Goal: Transaction & Acquisition: Purchase product/service

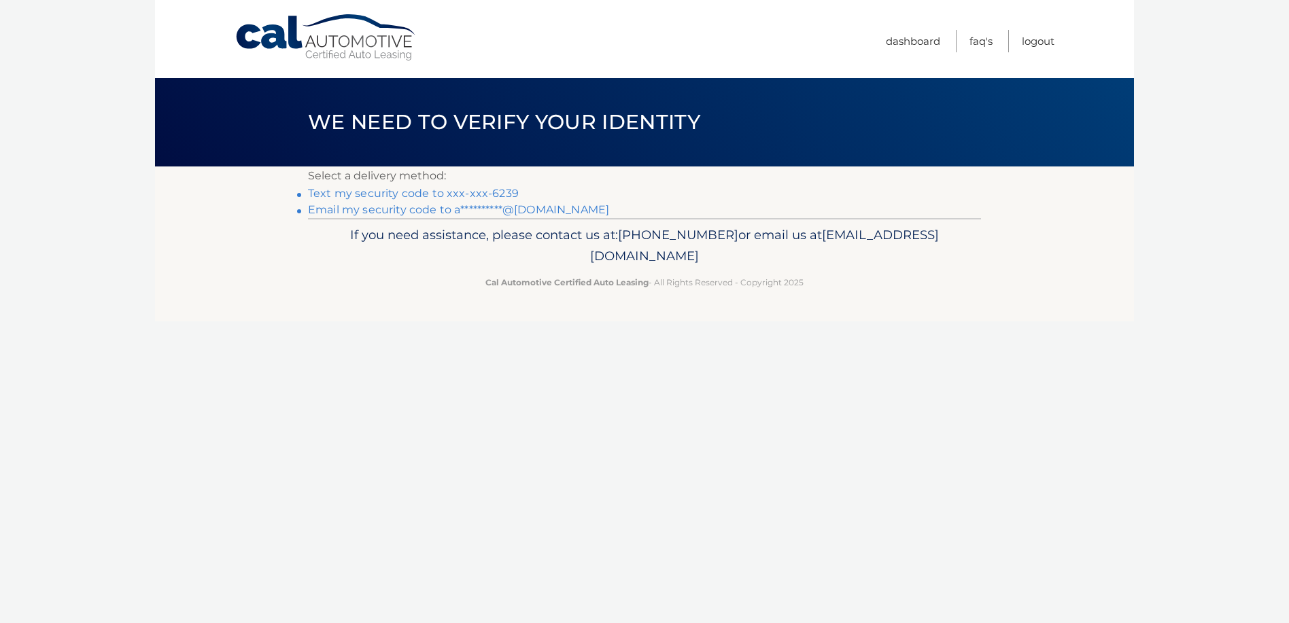
click at [501, 192] on link "Text my security code to xxx-xxx-6239" at bounding box center [413, 193] width 211 height 13
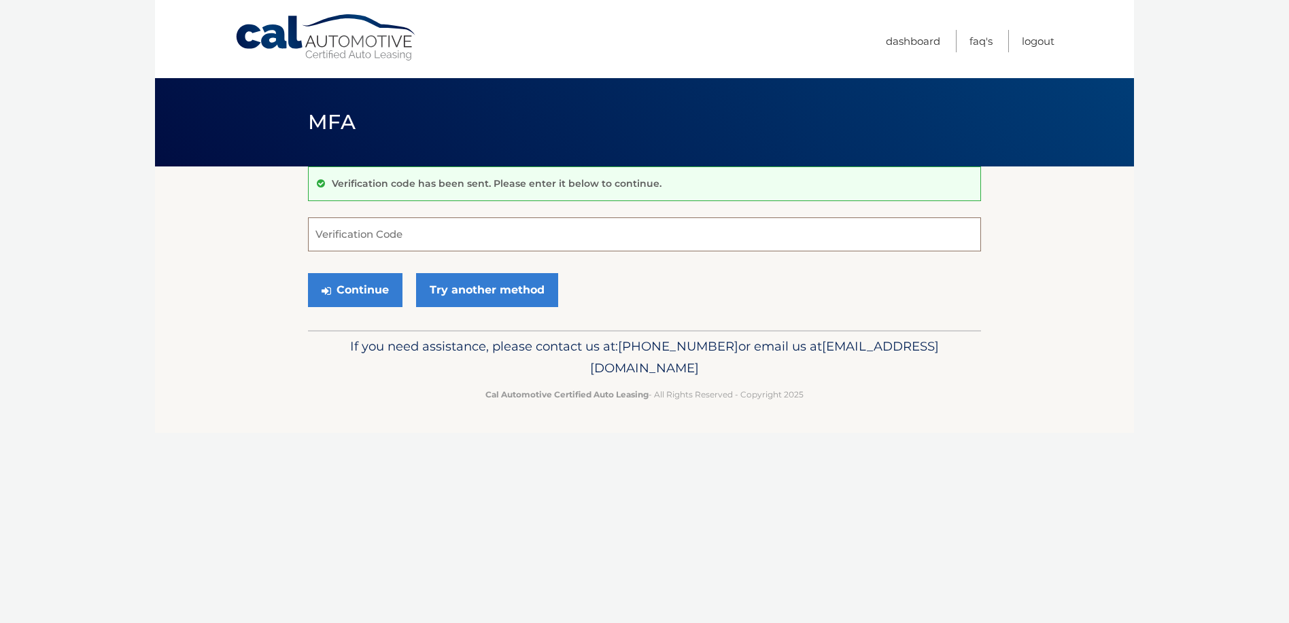
click at [347, 232] on input "Verification Code" at bounding box center [644, 235] width 673 height 34
type input "296395"
click at [479, 288] on link "Try another method" at bounding box center [487, 290] width 142 height 34
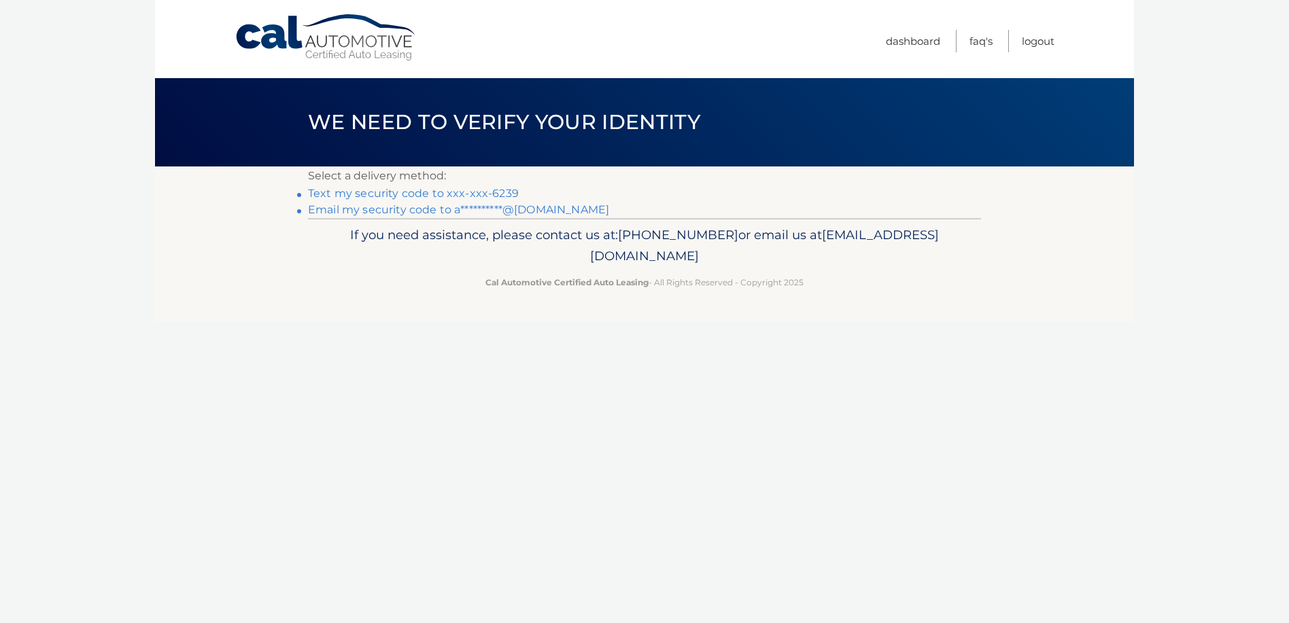
click at [422, 188] on link "Text my security code to xxx-xxx-6239" at bounding box center [413, 193] width 211 height 13
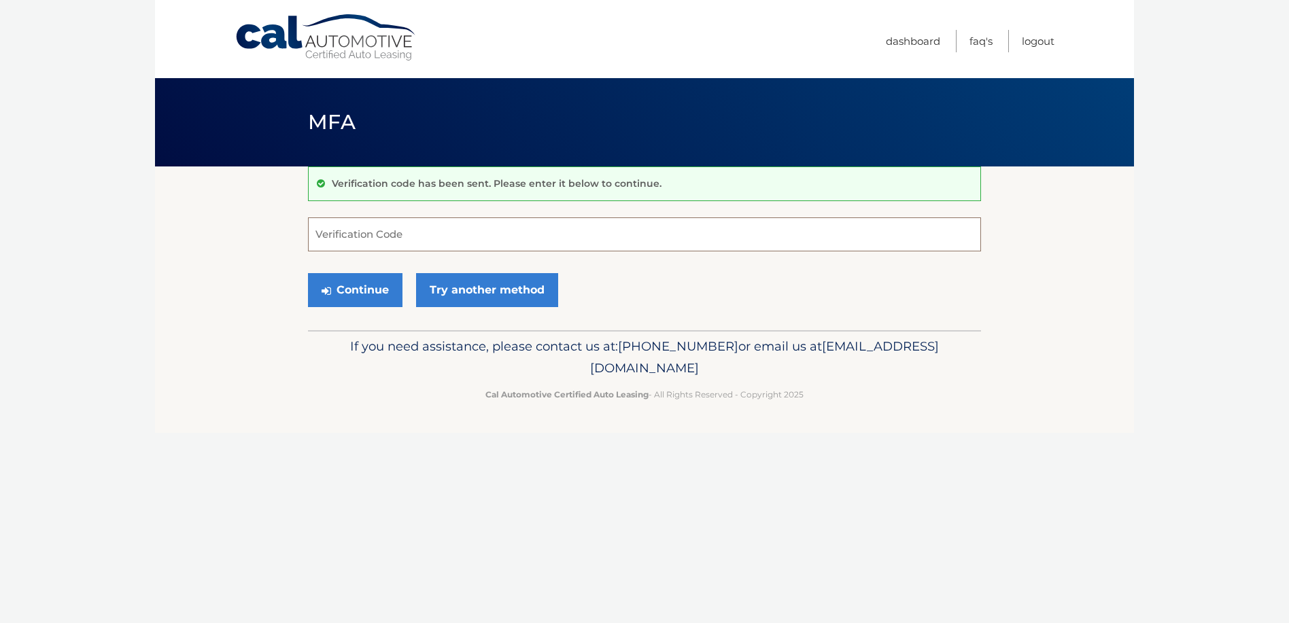
click at [351, 235] on input "Verification Code" at bounding box center [644, 235] width 673 height 34
type input "758122"
click at [341, 295] on button "Continue" at bounding box center [355, 290] width 94 height 34
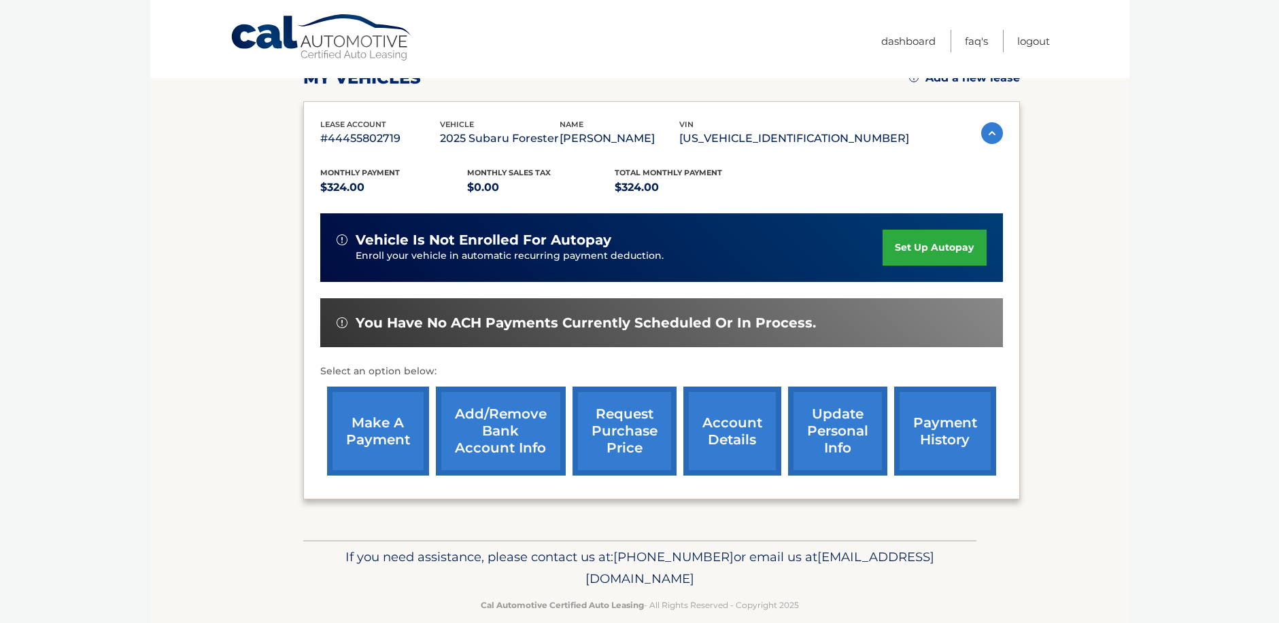
scroll to position [201, 0]
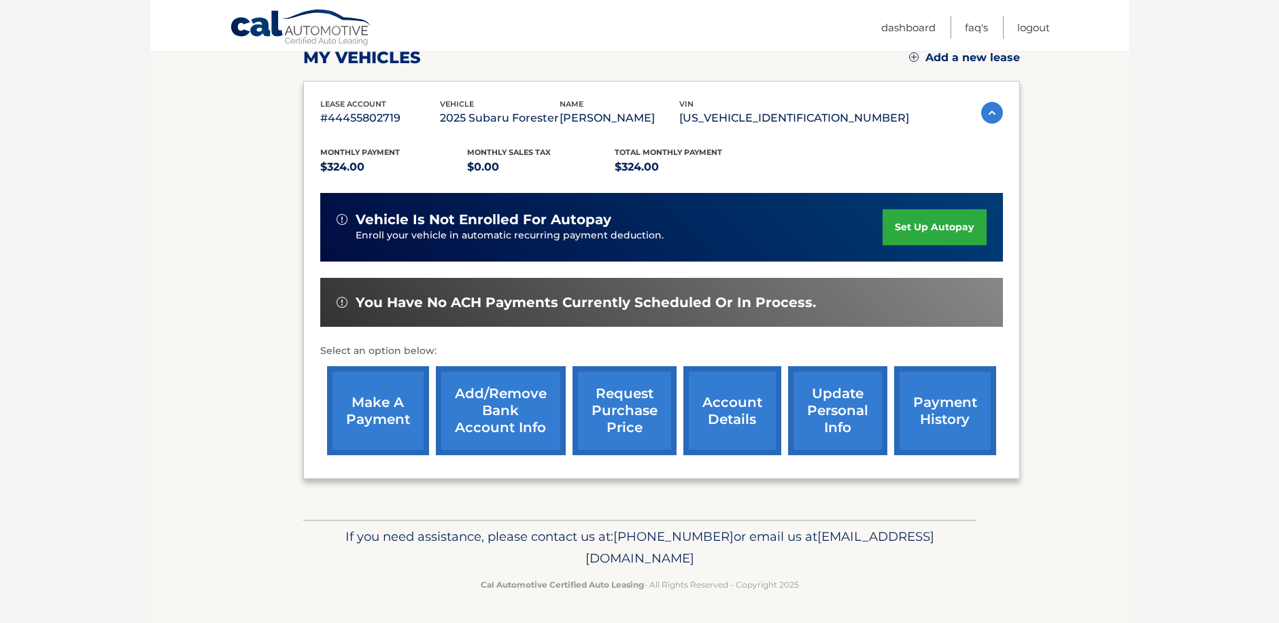
click at [400, 402] on link "make a payment" at bounding box center [378, 410] width 102 height 89
click at [491, 398] on link "Add/Remove bank account info" at bounding box center [501, 410] width 130 height 89
click at [368, 417] on link "make a payment" at bounding box center [378, 410] width 102 height 89
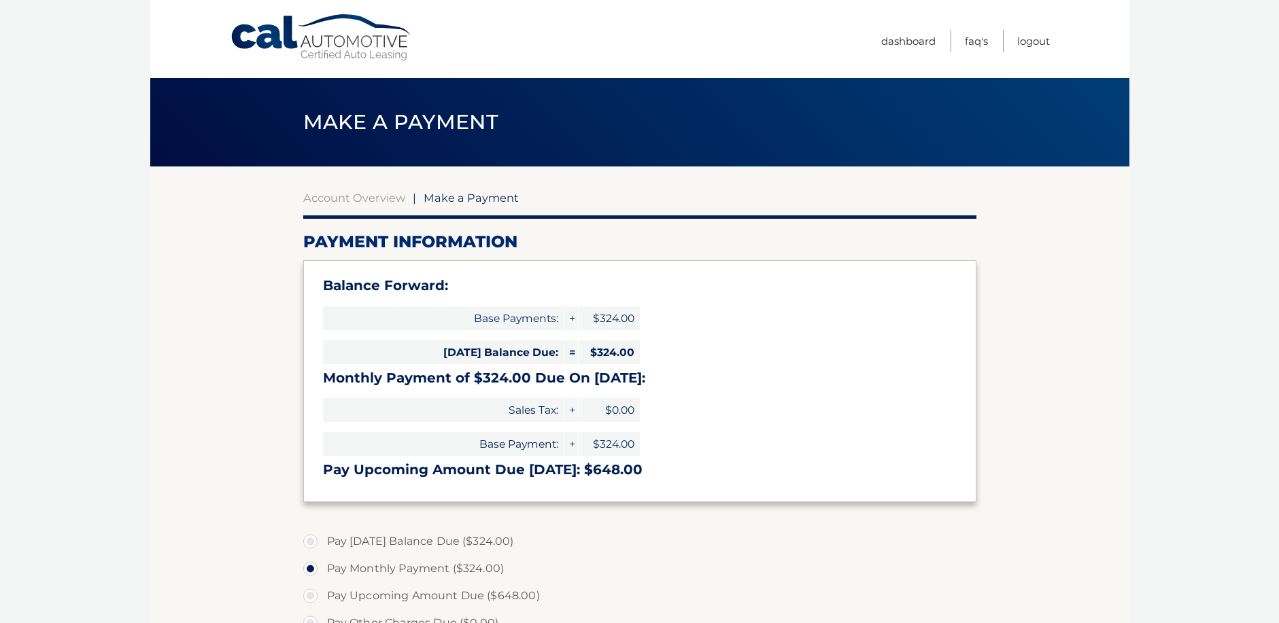
select select "ZDE5ZGJkMTUtOThjMi00Zjc4LWFhODAtMmEyNTNiZmQxOWVm"
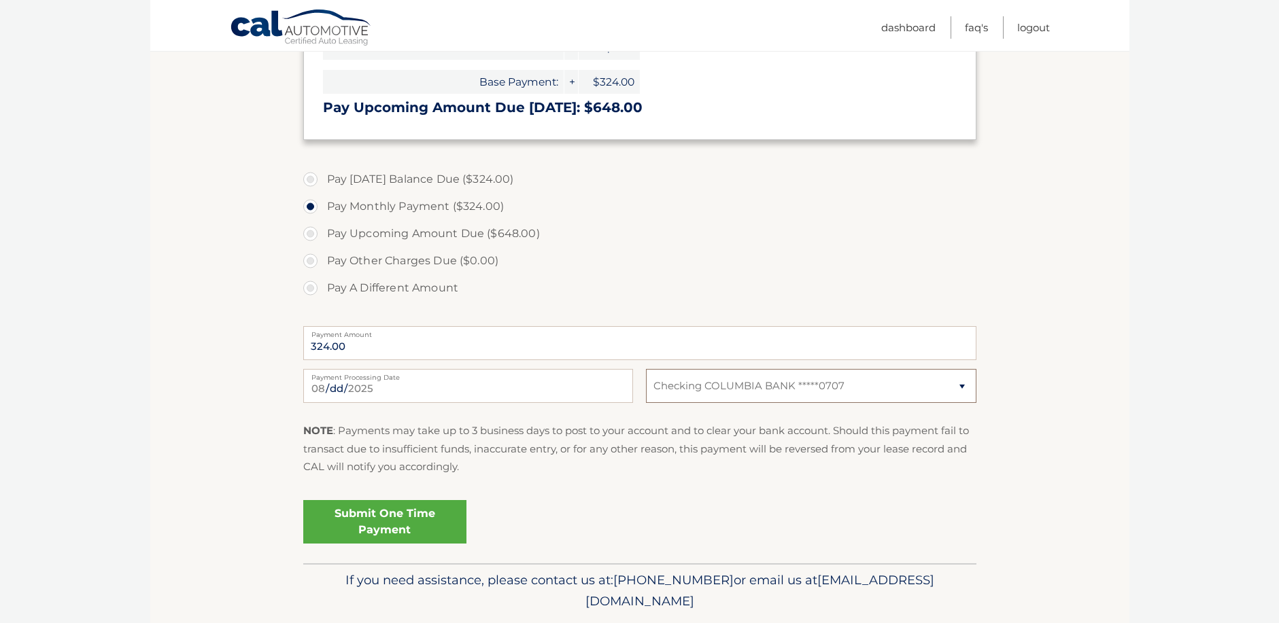
click at [961, 384] on select "Select Bank Account Checking COLUMBIA BANK *****0707" at bounding box center [811, 386] width 330 height 34
select select
click at [646, 369] on select "Select Bank Account Checking COLUMBIA BANK *****0707" at bounding box center [811, 386] width 330 height 34
click at [758, 384] on select "Select Bank Account Checking COLUMBIA BANK *****0707" at bounding box center [811, 386] width 330 height 34
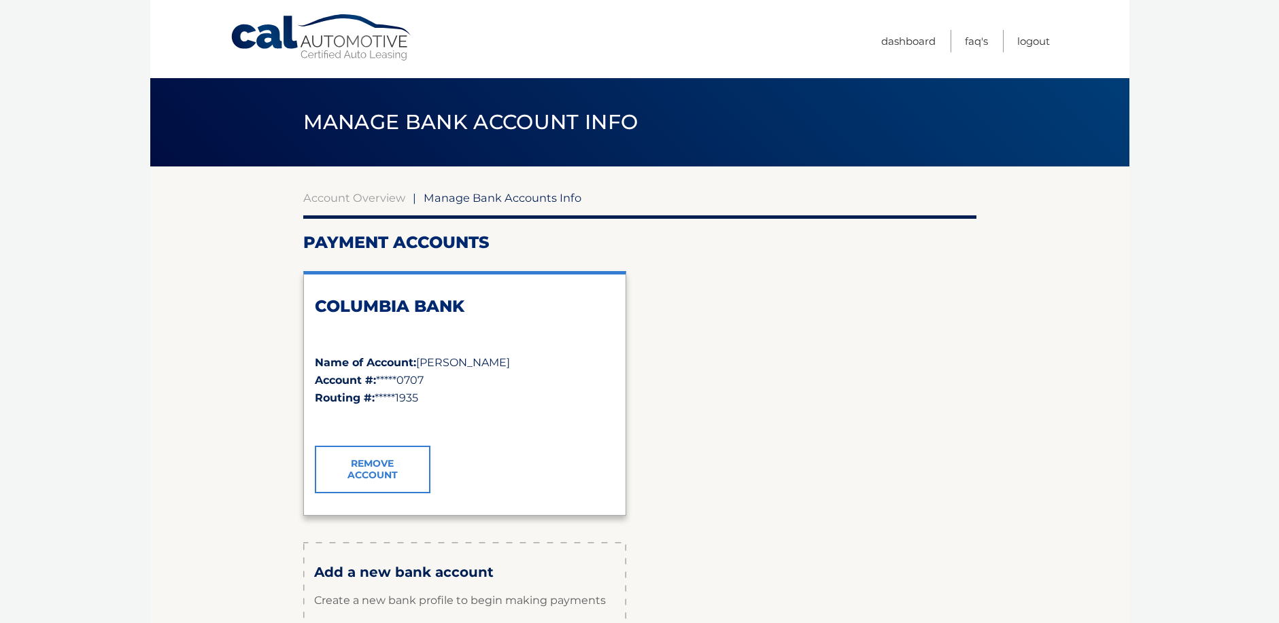
scroll to position [239, 0]
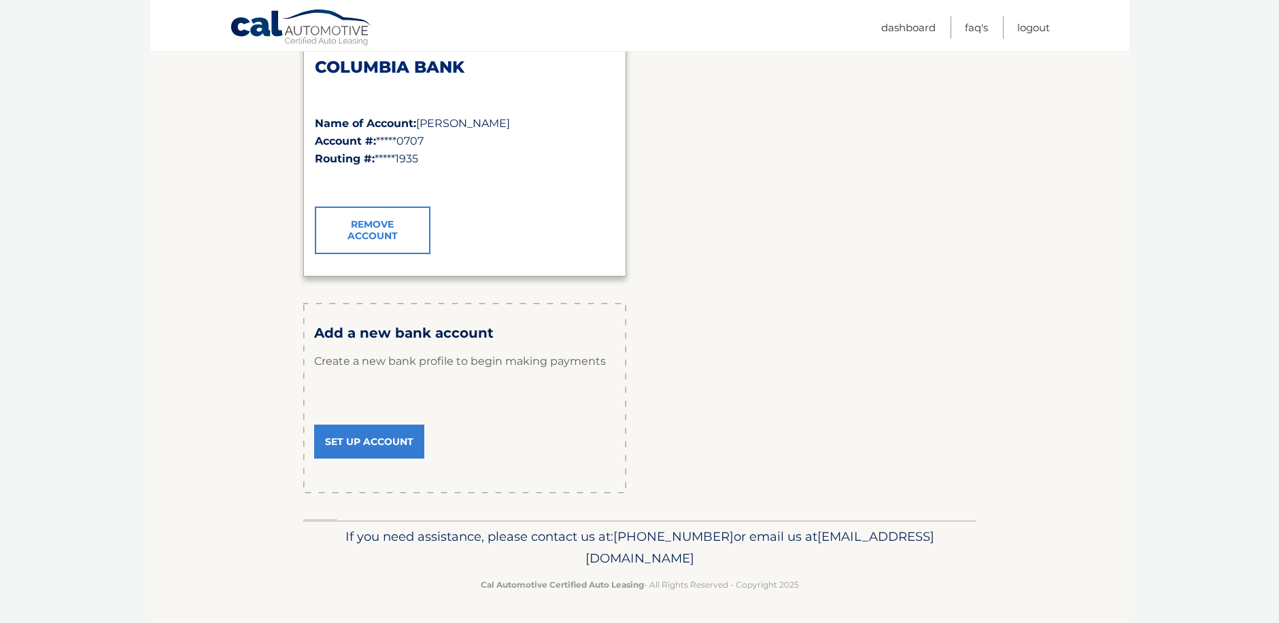
click at [366, 442] on link "Set Up Account" at bounding box center [369, 442] width 110 height 34
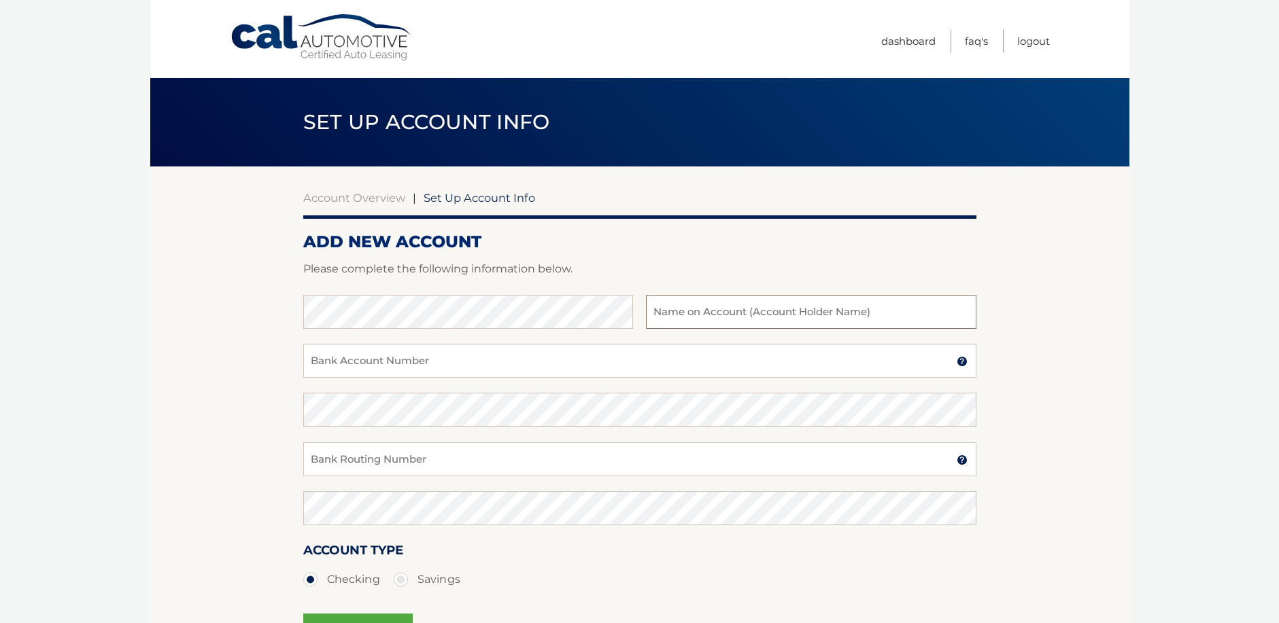
click at [828, 311] on input "text" at bounding box center [811, 312] width 330 height 34
type input "[PERSON_NAME]"
click at [447, 364] on input "Bank Account Number" at bounding box center [639, 361] width 673 height 34
type input "9720000004044258"
click at [428, 466] on input "Bank Routing Number" at bounding box center [639, 460] width 673 height 34
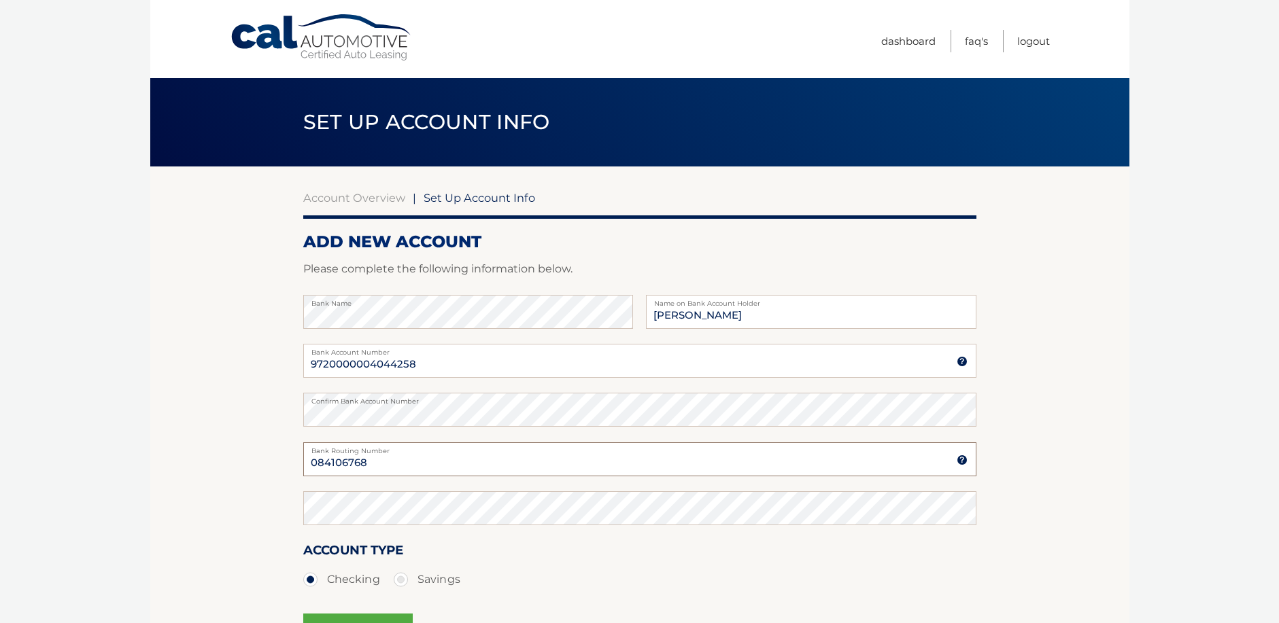
type input "084106768"
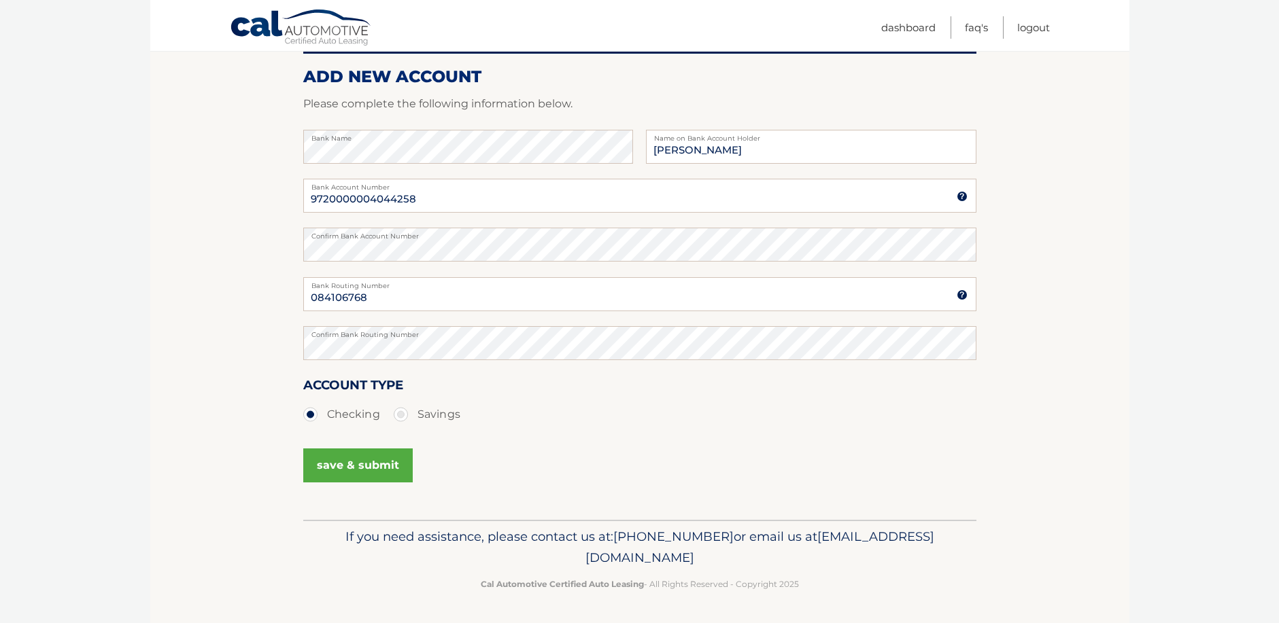
click at [339, 460] on button "save & submit" at bounding box center [357, 466] width 109 height 34
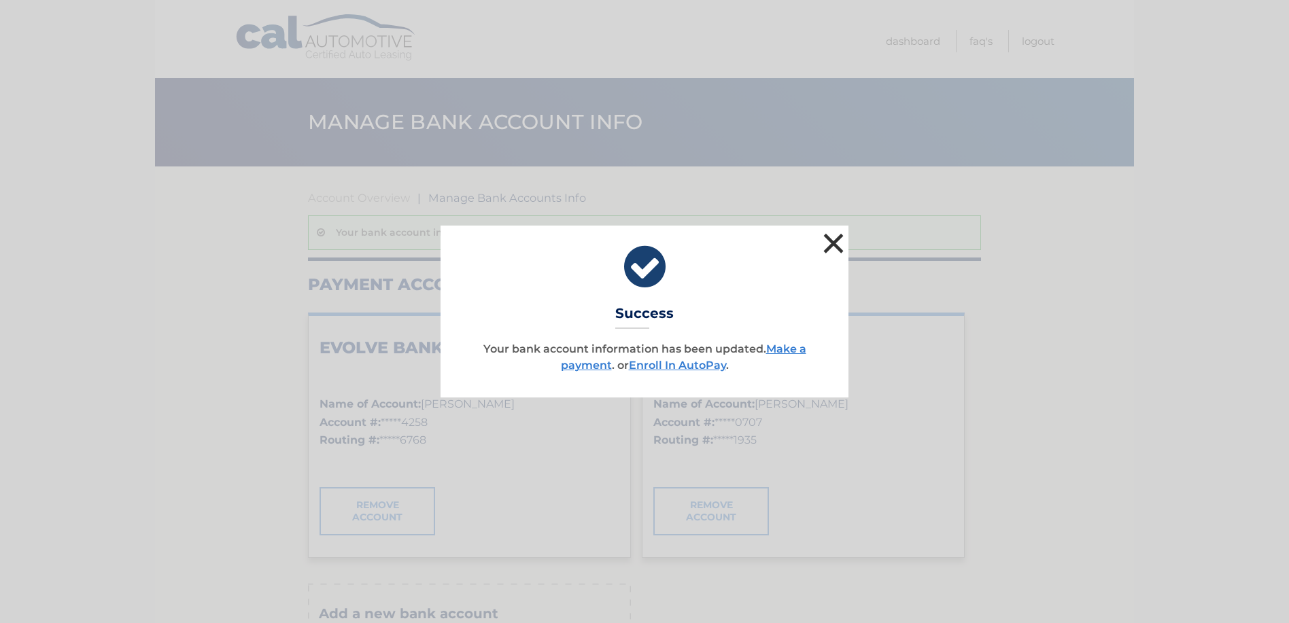
click at [834, 241] on button "×" at bounding box center [833, 243] width 27 height 27
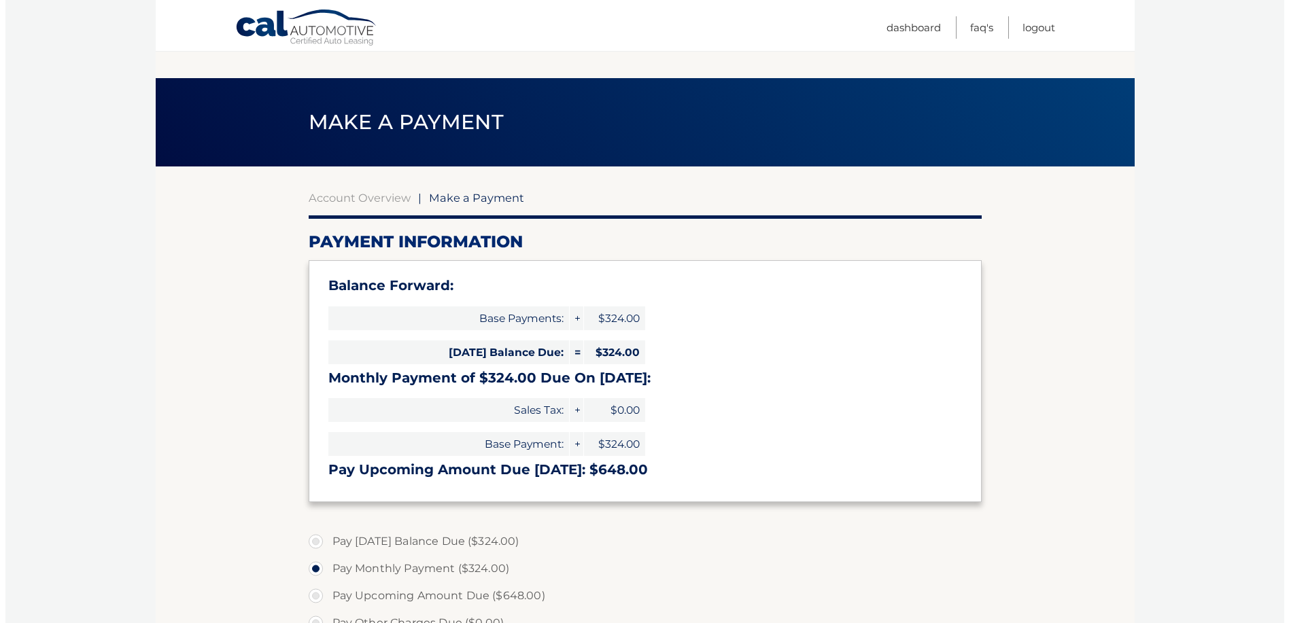
scroll to position [362, 0]
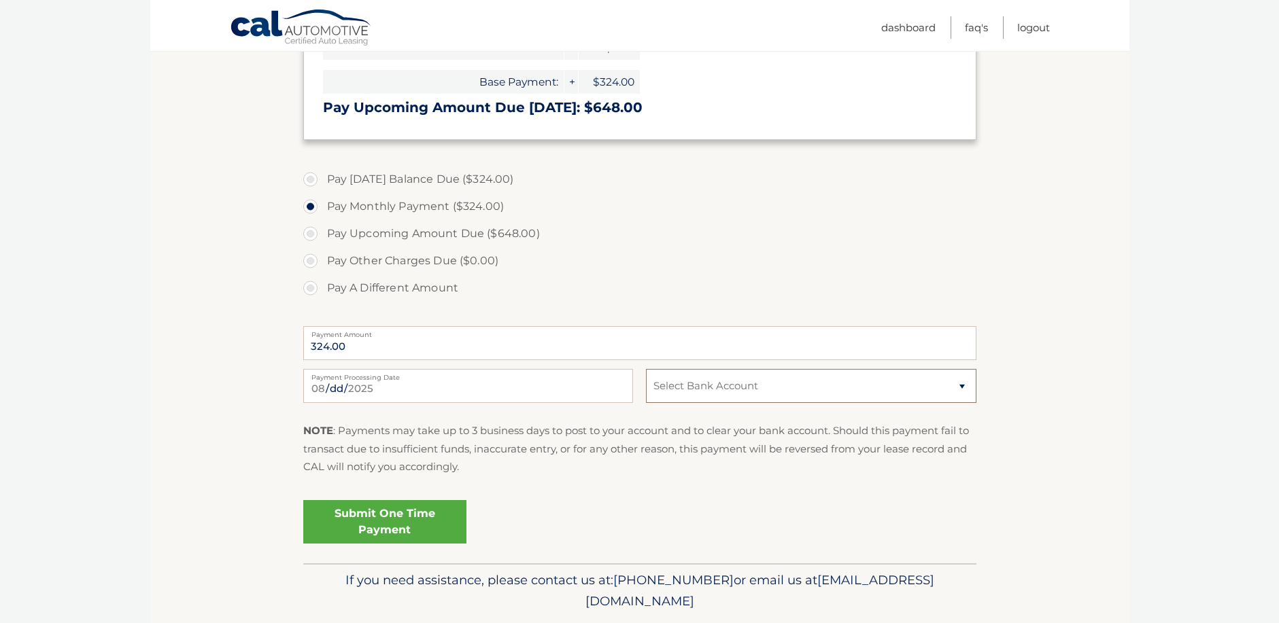
click at [962, 389] on select "Select Bank Account Checking EVOLVE BANK AND TRUST *****4258 Checking COLUMBIA …" at bounding box center [811, 386] width 330 height 34
select select "MTcxYjExOGEtNTI5Mi00MTYyLWE3Y2MtOWVkOGNlNGZhYTQ0"
click at [646, 369] on select "Select Bank Account Checking EVOLVE BANK AND TRUST *****4258 Checking COLUMBIA …" at bounding box center [811, 386] width 330 height 34
click at [371, 514] on link "Submit One Time Payment" at bounding box center [384, 522] width 163 height 44
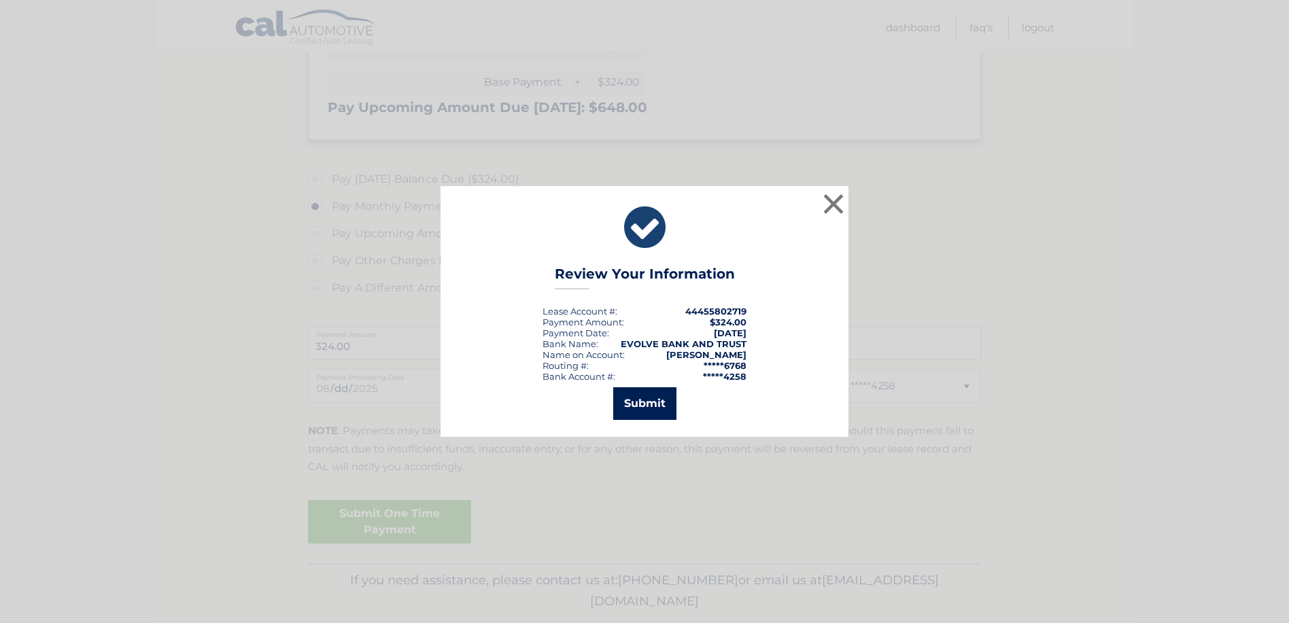
click at [638, 396] on button "Submit" at bounding box center [644, 403] width 63 height 33
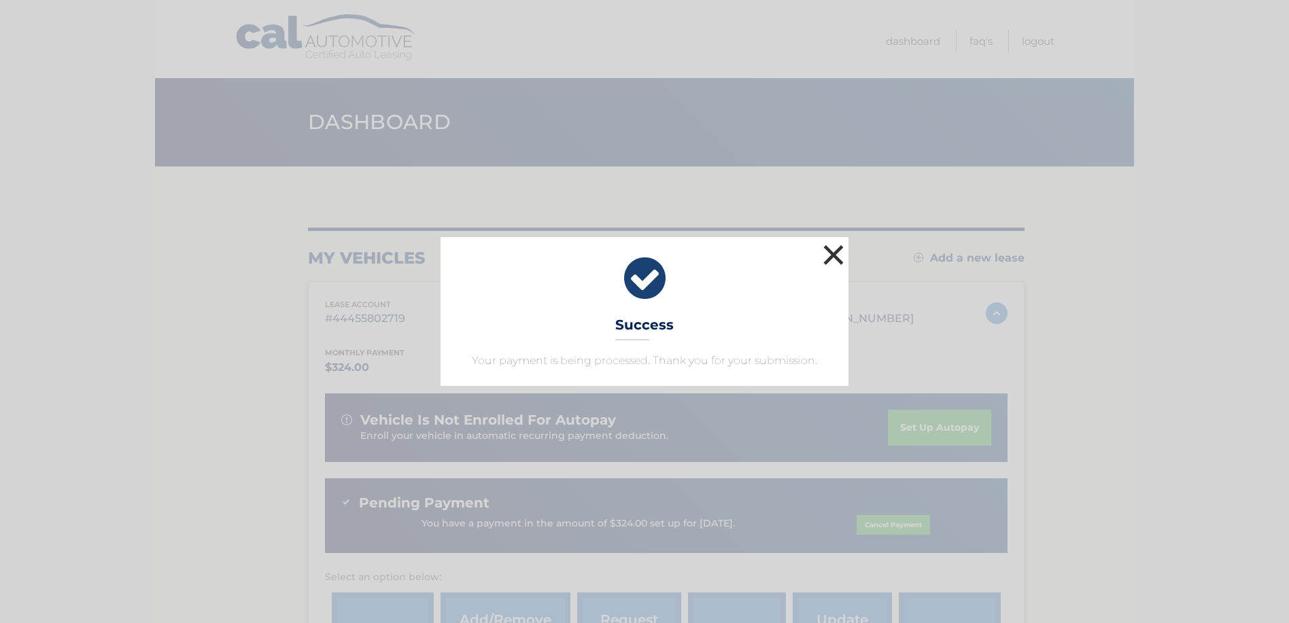
click at [833, 257] on button "×" at bounding box center [833, 254] width 27 height 27
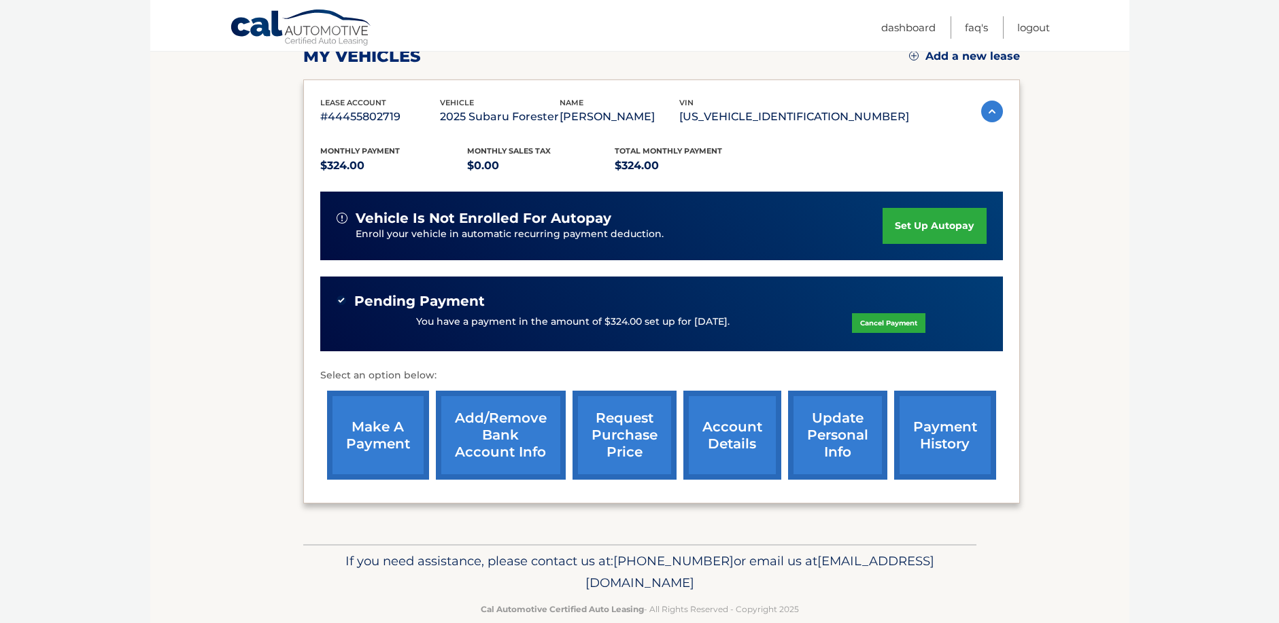
scroll to position [226, 0]
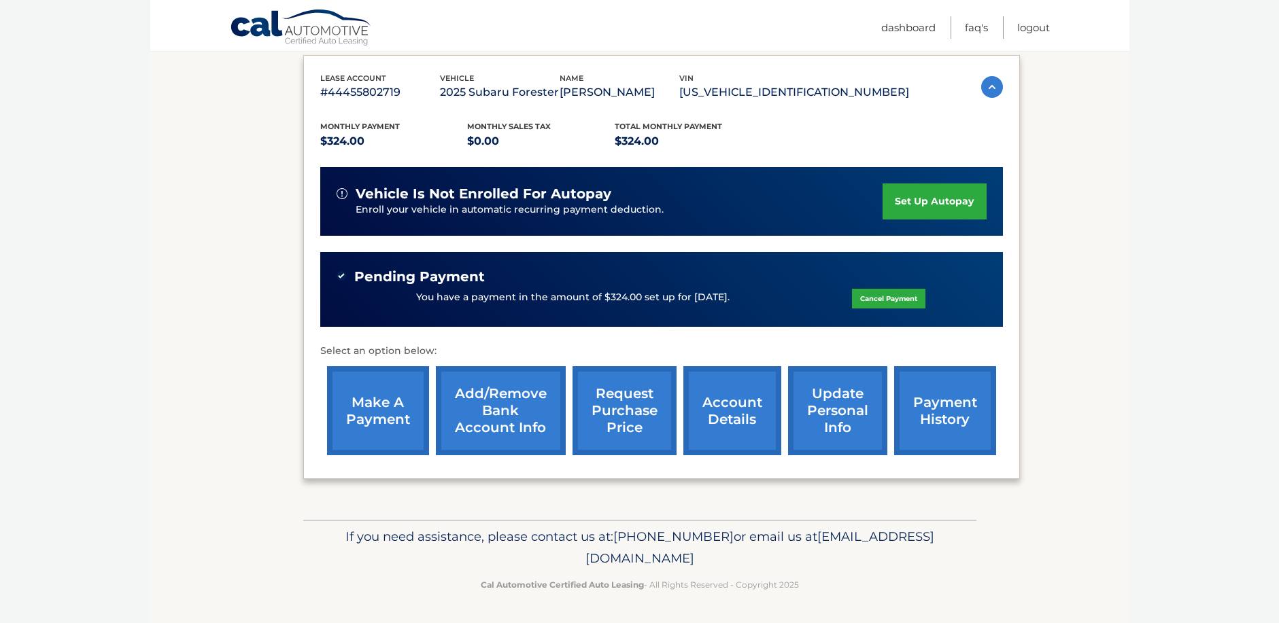
click at [547, 285] on div "You have a payment in the amount of $324.00 set up for [DATE]. Cancel Payment" at bounding box center [662, 298] width 650 height 26
click at [394, 277] on span "Pending Payment" at bounding box center [419, 277] width 131 height 17
click at [555, 285] on div "You have a payment in the amount of $324.00 set up for [DATE]. Cancel Payment" at bounding box center [662, 298] width 650 height 26
click at [1039, 28] on link "Logout" at bounding box center [1033, 27] width 33 height 22
